Goal: Task Accomplishment & Management: Use online tool/utility

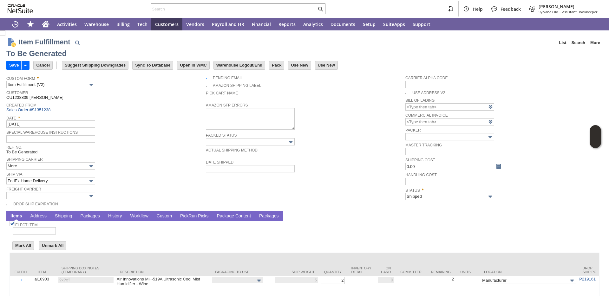
click at [86, 218] on link "P ackages" at bounding box center [90, 216] width 23 height 6
click at [88, 216] on link "P ackages" at bounding box center [90, 216] width 23 height 6
type input "0.00"
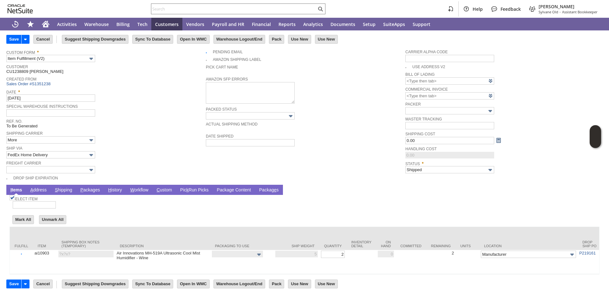
click at [163, 176] on form "Item Fulfillment List Search More Add To Shortcuts To Be Generated Go Save Save…" at bounding box center [304, 95] width 596 height 179
click at [91, 187] on link "P ackages" at bounding box center [90, 190] width 23 height 6
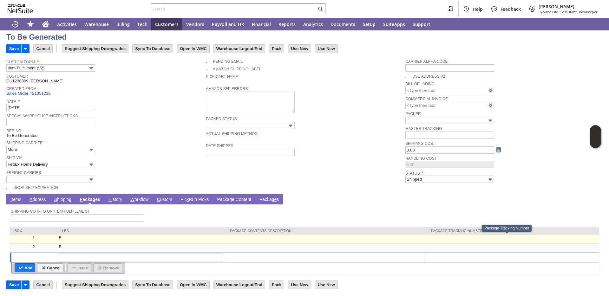
click at [442, 238] on td at bounding box center [512, 239] width 173 height 9
type input "5"
type input "OK"
paste input "392852308523"
type input "392852308523"
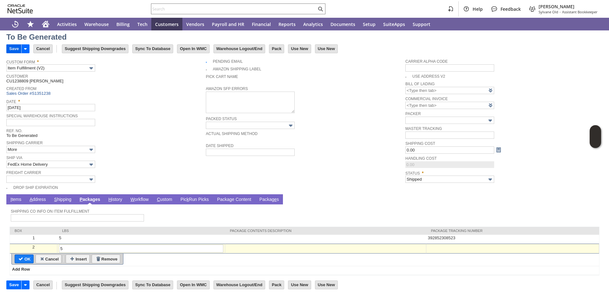
click at [14, 51] on input "Save" at bounding box center [14, 49] width 15 height 8
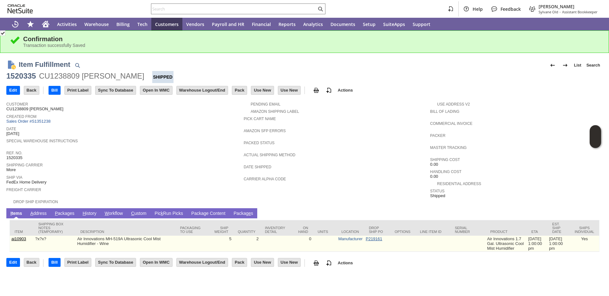
click at [366, 240] on link "P219161" at bounding box center [374, 238] width 16 height 5
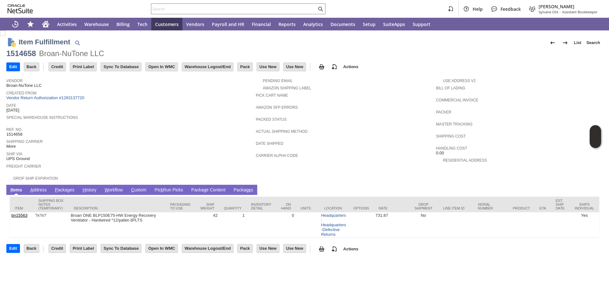
click at [70, 189] on link "P ackages" at bounding box center [64, 190] width 23 height 6
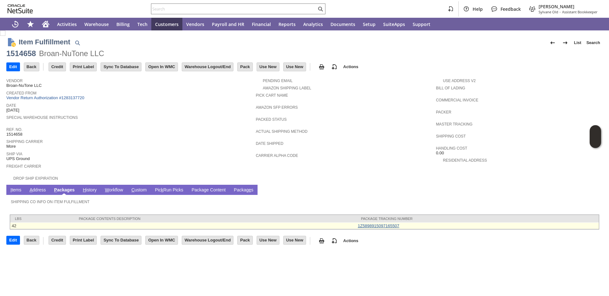
click at [380, 224] on link "1Z5898915097165507" at bounding box center [379, 225] width 42 height 5
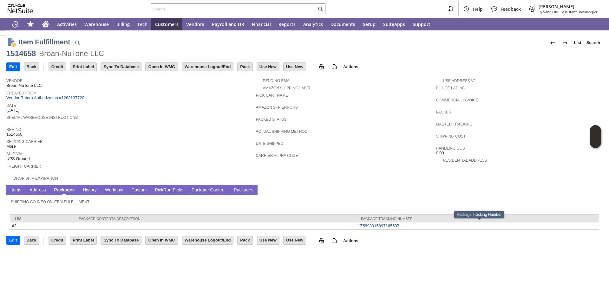
click at [160, 112] on td "Date 8/13/2025" at bounding box center [130, 107] width 249 height 12
click at [75, 100] on link "Vendor Return Authorization #1283137720" at bounding box center [45, 97] width 78 height 5
